Goal: Information Seeking & Learning: Compare options

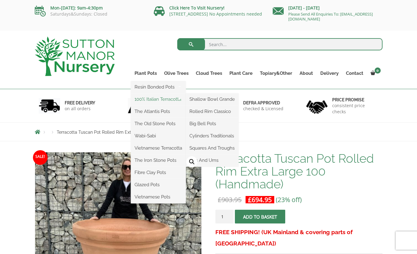
click at [150, 100] on link "100% Italian Terracotta" at bounding box center [158, 99] width 55 height 9
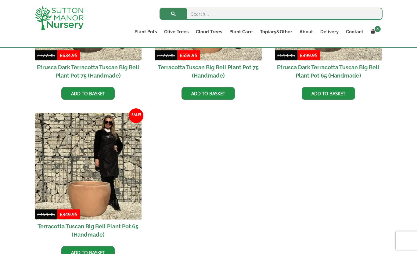
scroll to position [570, 0]
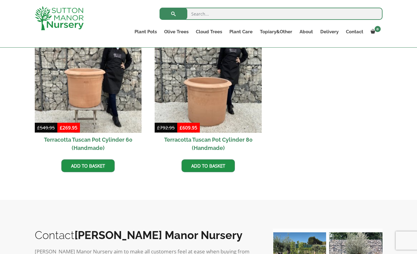
scroll to position [255, 0]
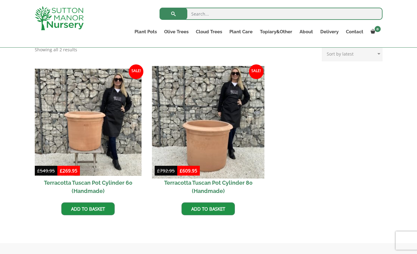
click at [211, 133] on img at bounding box center [208, 122] width 112 height 112
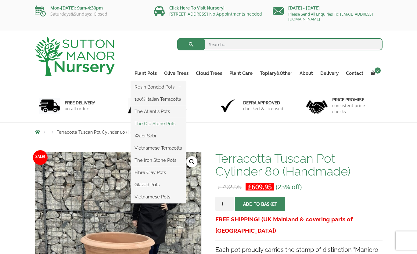
click at [156, 124] on link "The Old Stone Pots" at bounding box center [158, 123] width 55 height 9
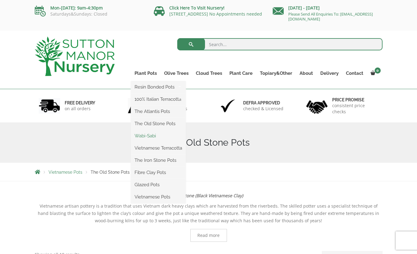
click at [148, 136] on link "Wabi-Sabi" at bounding box center [158, 135] width 55 height 9
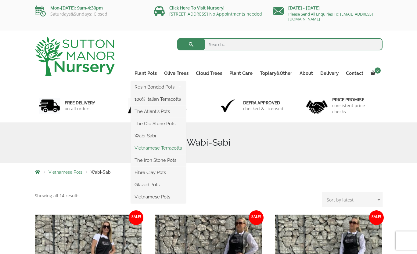
click at [152, 149] on link "Vietnamese Terracotta" at bounding box center [158, 147] width 55 height 9
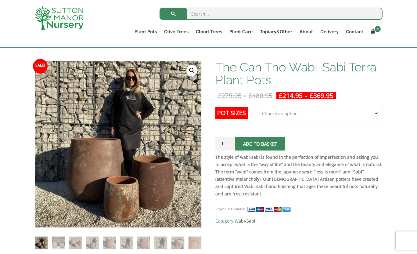
scroll to position [77, 0]
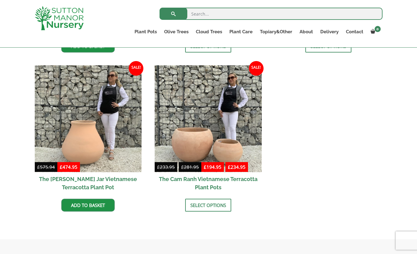
scroll to position [289, 0]
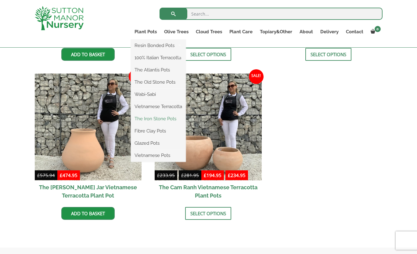
click at [152, 117] on link "The Iron Stone Pots" at bounding box center [158, 118] width 55 height 9
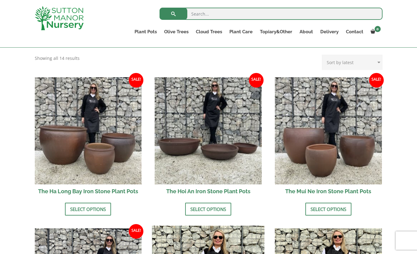
scroll to position [154, 0]
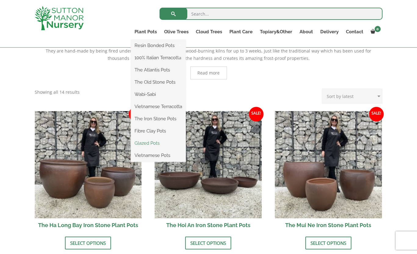
click at [155, 143] on link "Glazed Pots" at bounding box center [158, 143] width 55 height 9
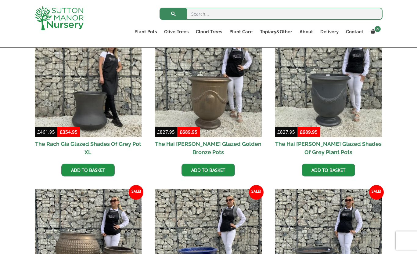
scroll to position [68, 0]
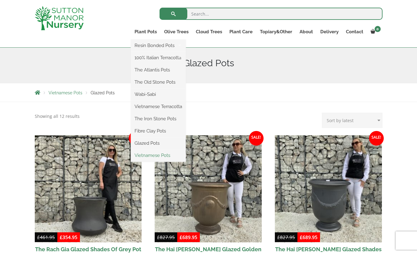
click at [151, 156] on link "Vietnamese Pots" at bounding box center [158, 155] width 55 height 9
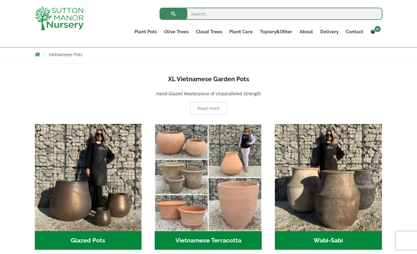
scroll to position [108, 0]
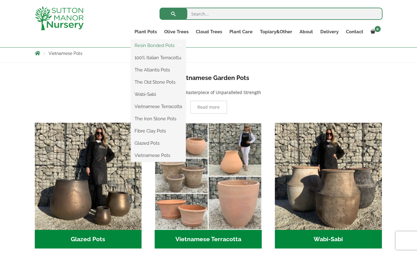
click at [153, 45] on link "Resin Bonded Pots" at bounding box center [158, 45] width 55 height 9
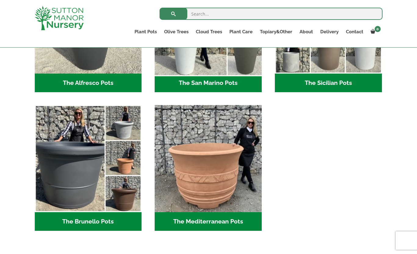
scroll to position [825, 0]
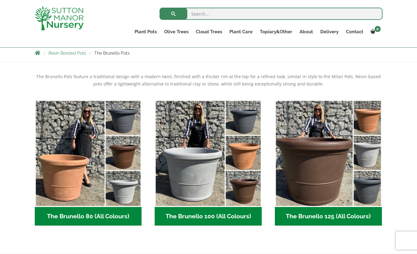
scroll to position [114, 0]
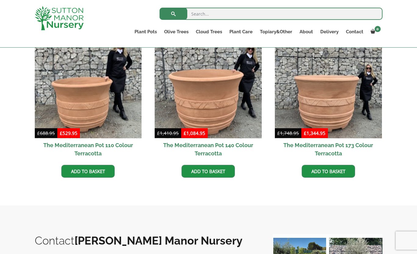
scroll to position [141, 0]
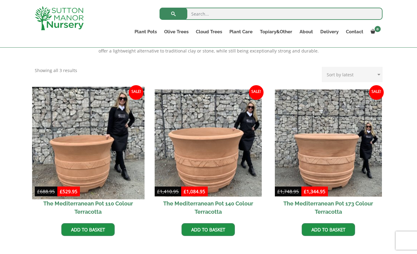
click at [85, 132] on img at bounding box center [88, 143] width 112 height 112
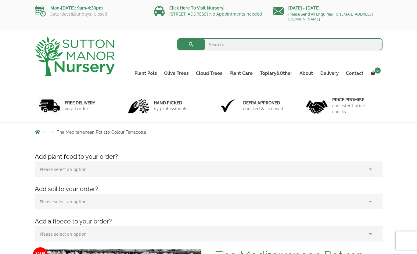
click at [93, 48] on img at bounding box center [75, 56] width 80 height 39
